Goal: Task Accomplishment & Management: Manage account settings

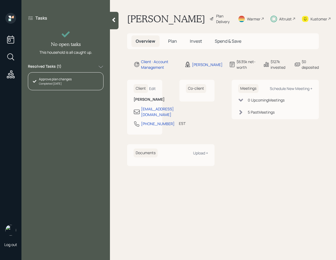
click at [71, 68] on div "Resolved Tasks ( 1 )" at bounding box center [66, 67] width 76 height 6
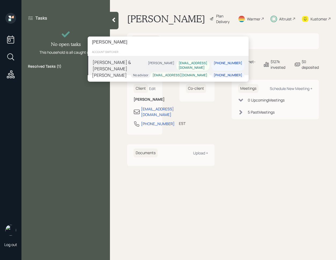
type input "[PERSON_NAME]"
click at [146, 65] on div "[PERSON_NAME] & [PERSON_NAME] [PERSON_NAME] [EMAIL_ADDRESS][DOMAIN_NAME] [PHONE…" at bounding box center [168, 65] width 161 height 19
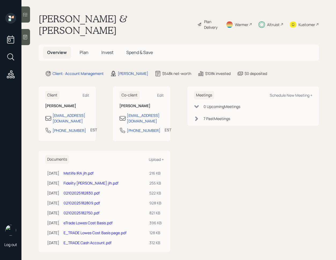
click at [29, 19] on div at bounding box center [25, 14] width 9 height 16
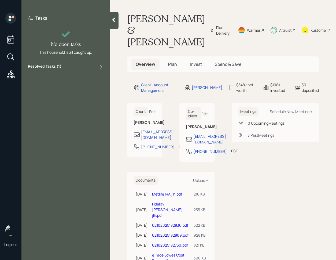
click at [66, 67] on div "Resolved Tasks ( 1 )" at bounding box center [66, 67] width 76 height 6
